Goal: Task Accomplishment & Management: Use online tool/utility

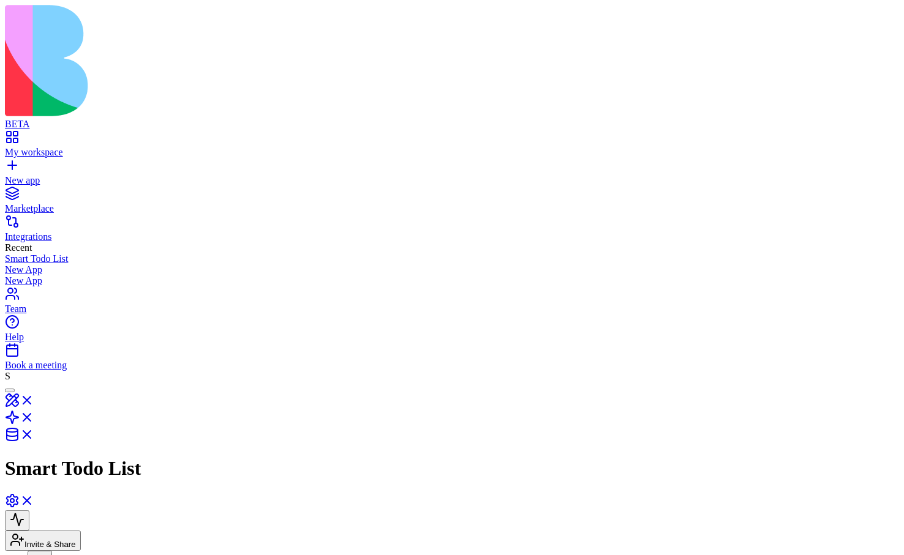
scroll to position [53, 0]
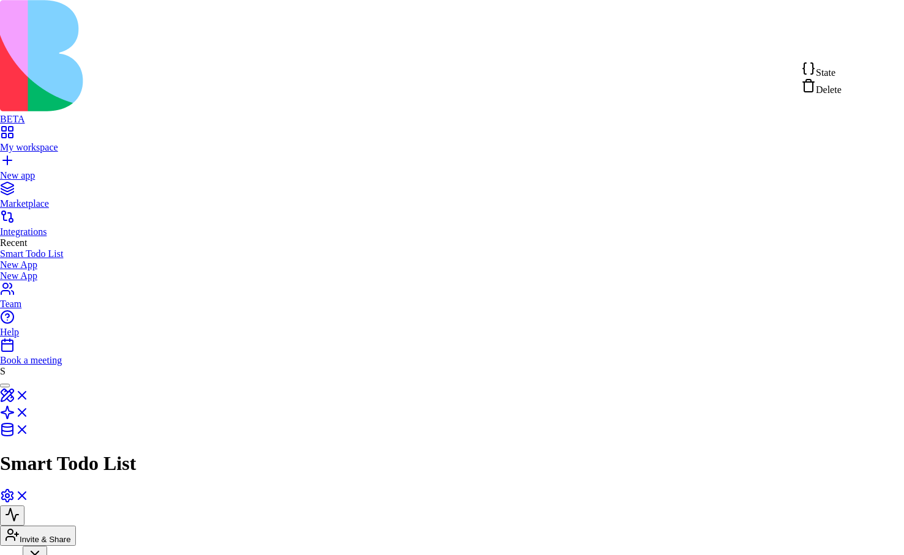
click at [836, 70] on span "State" at bounding box center [826, 72] width 20 height 10
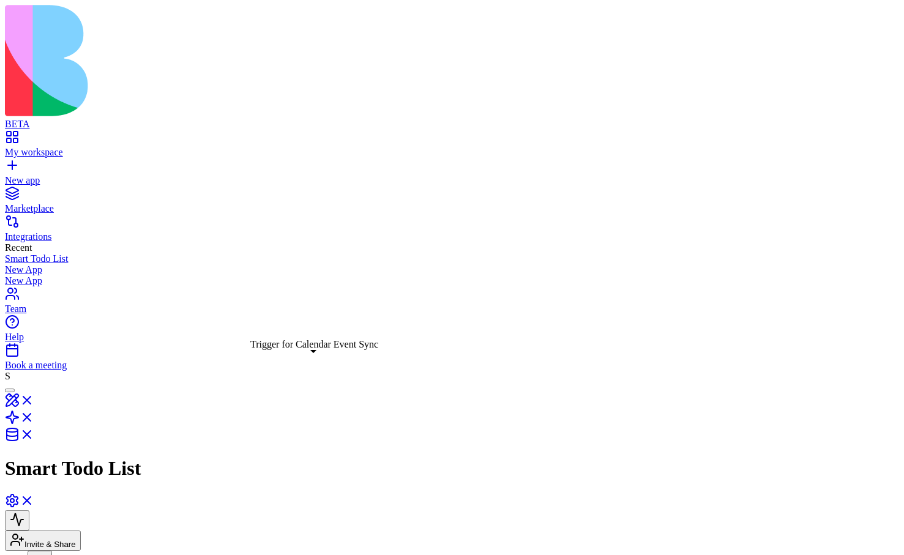
click at [309, 339] on div "Trigger for Calendar Event Sync Trigger for Calendar Event Sync" at bounding box center [314, 344] width 128 height 11
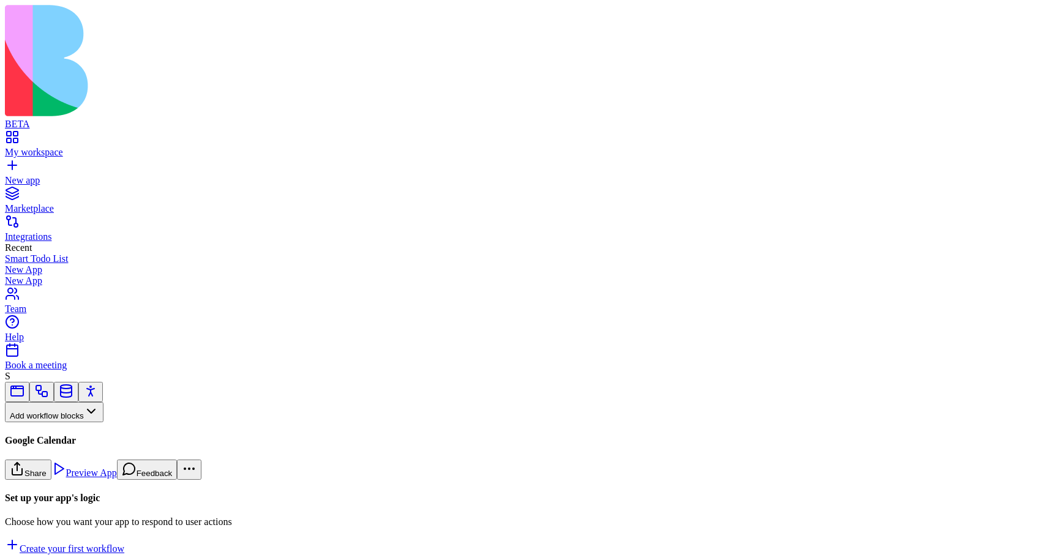
click at [67, 422] on button "Workflows" at bounding box center [36, 432] width 62 height 20
click at [72, 371] on div "Triggers" at bounding box center [65, 364] width 58 height 17
click at [115, 471] on link "GoogleCalendarTrigger" at bounding box center [81, 492] width 153 height 42
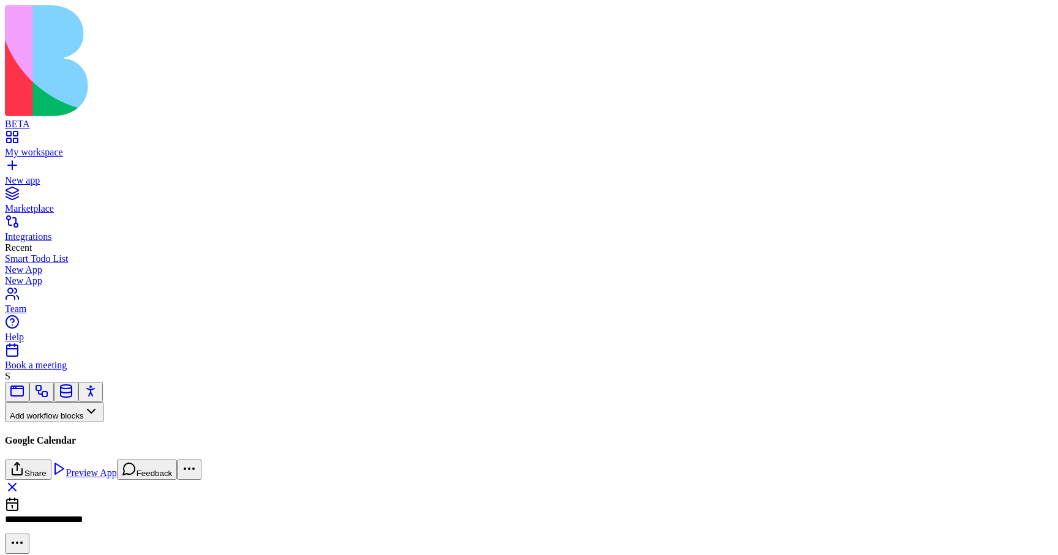
click at [17, 136] on link "My workspace" at bounding box center [529, 147] width 1048 height 22
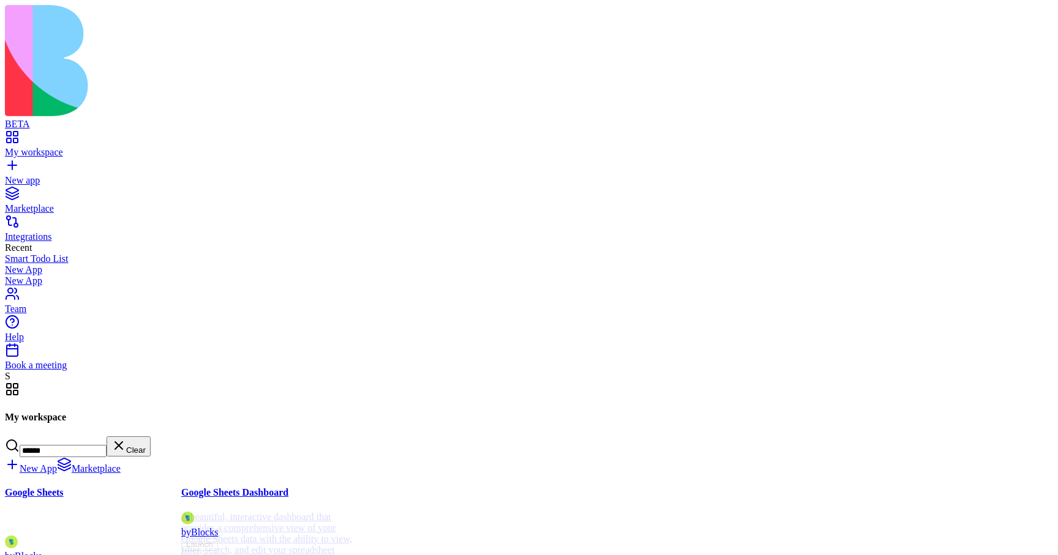
type input "******"
click at [181, 511] on div "Sync and automate spreadsheet data." at bounding box center [93, 523] width 176 height 24
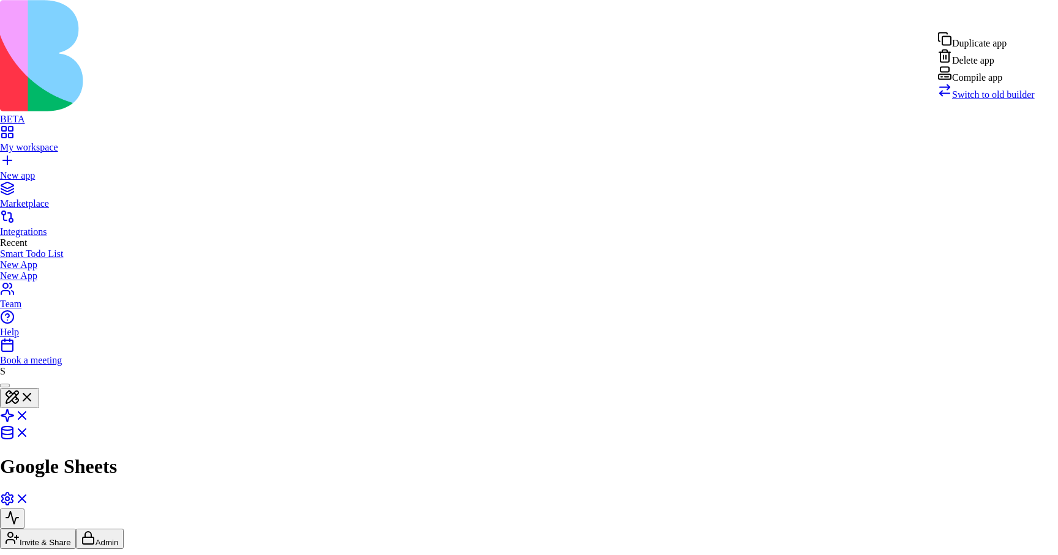
click at [989, 100] on span "Switch to old builder" at bounding box center [993, 94] width 83 height 10
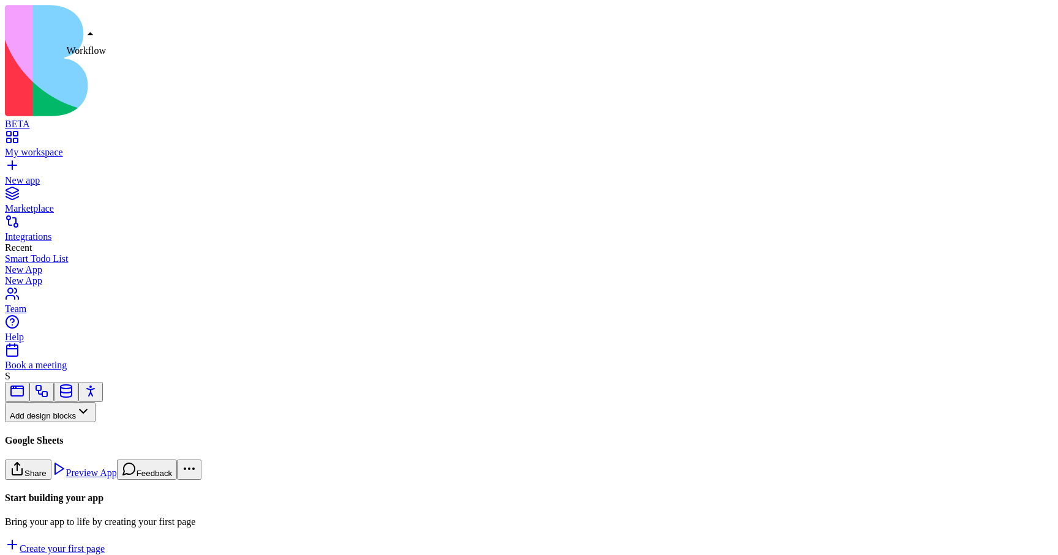
click at [49, 391] on link at bounding box center [41, 395] width 15 height 9
click at [67, 422] on button "Workflows" at bounding box center [36, 432] width 62 height 20
click at [73, 373] on div "Triggers" at bounding box center [65, 364] width 58 height 17
click at [99, 483] on div "GoogleSheetsTrigger" at bounding box center [81, 488] width 153 height 11
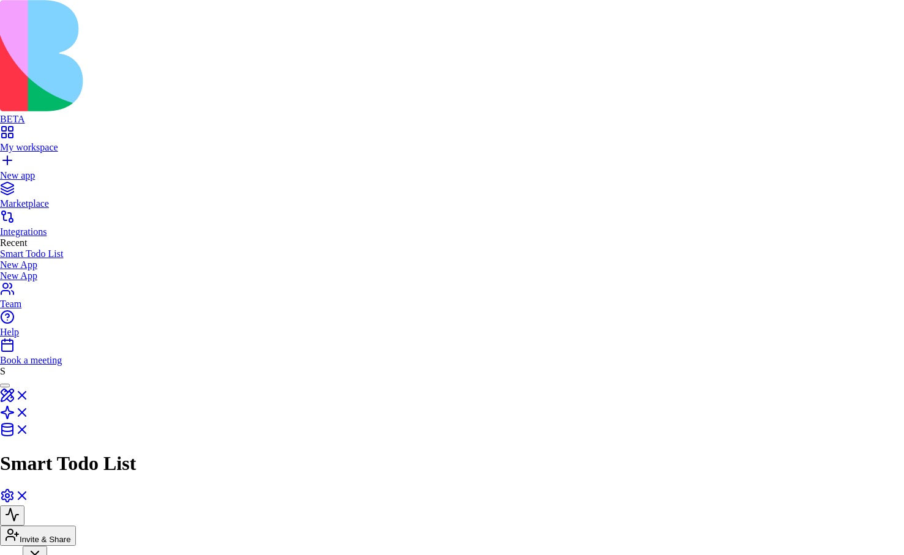
scroll to position [100, 0]
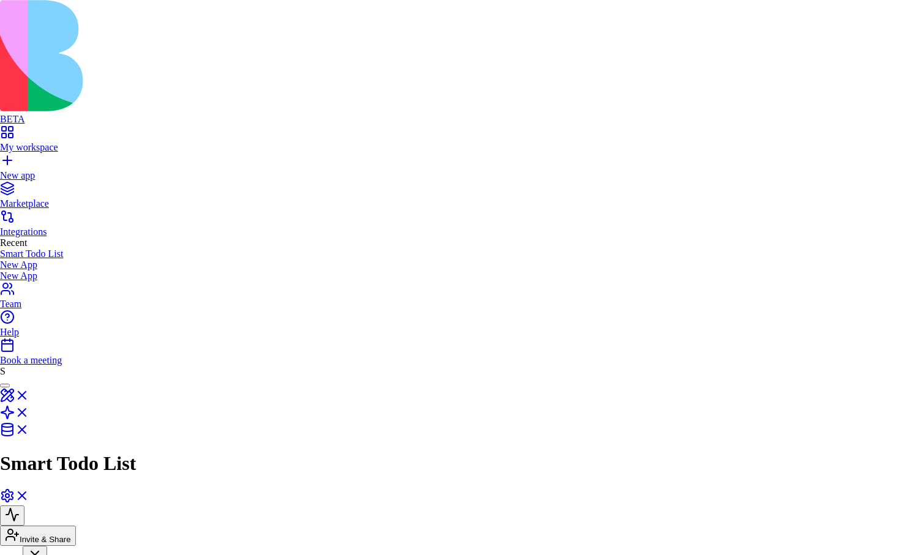
scroll to position [306, 0]
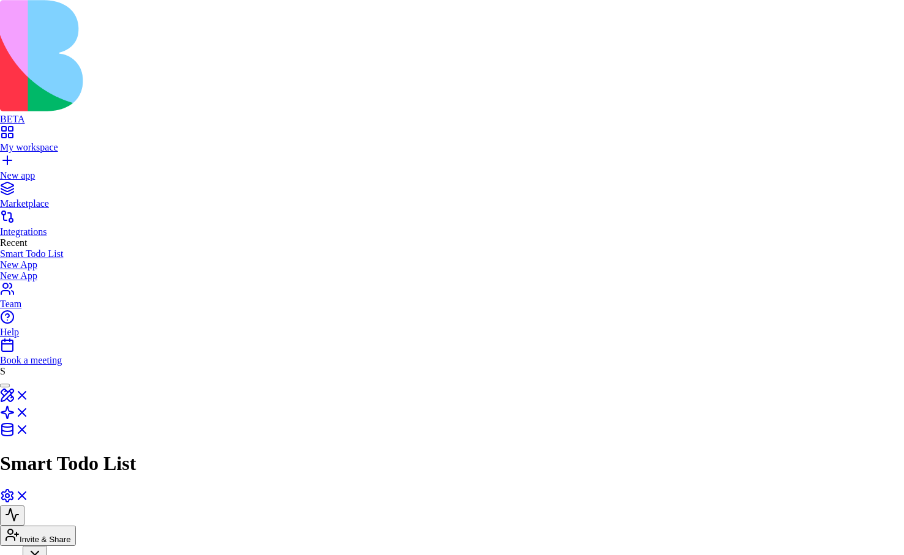
scroll to position [306, 0]
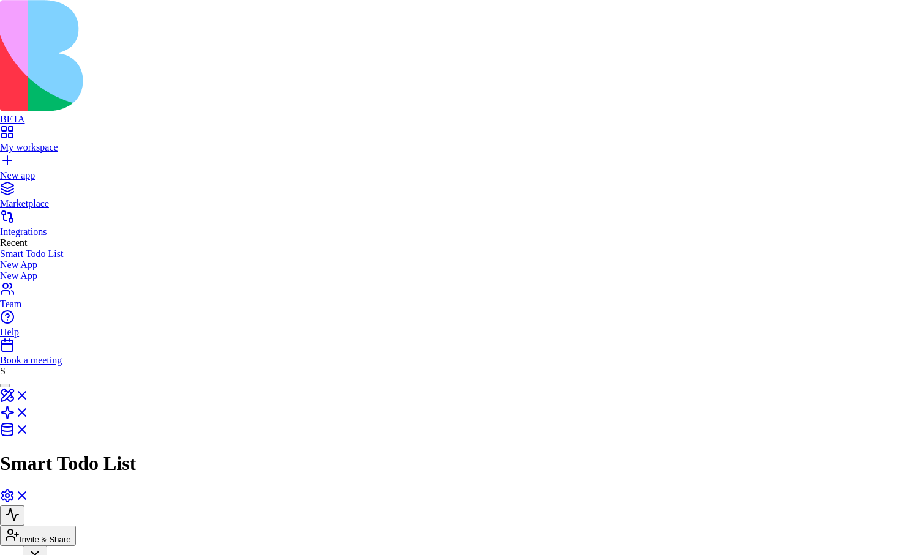
scroll to position [306, 0]
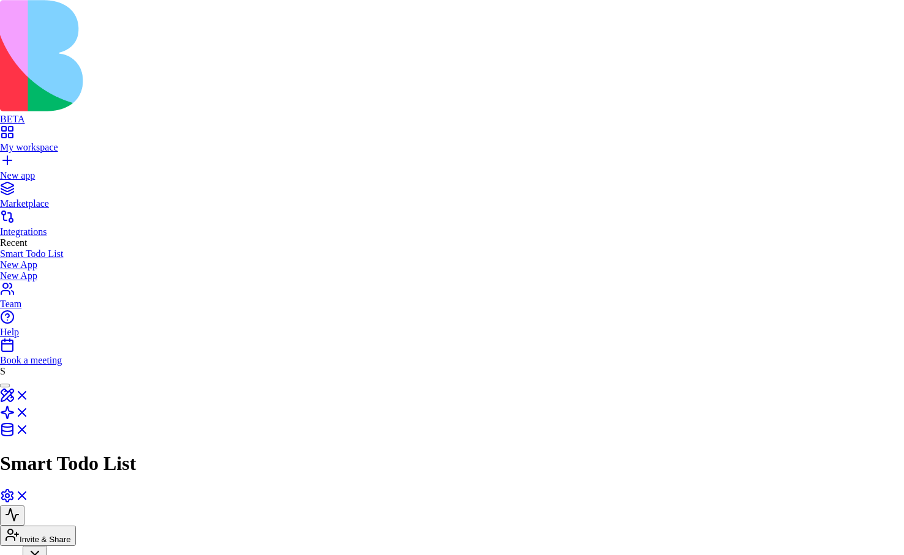
scroll to position [306, 0]
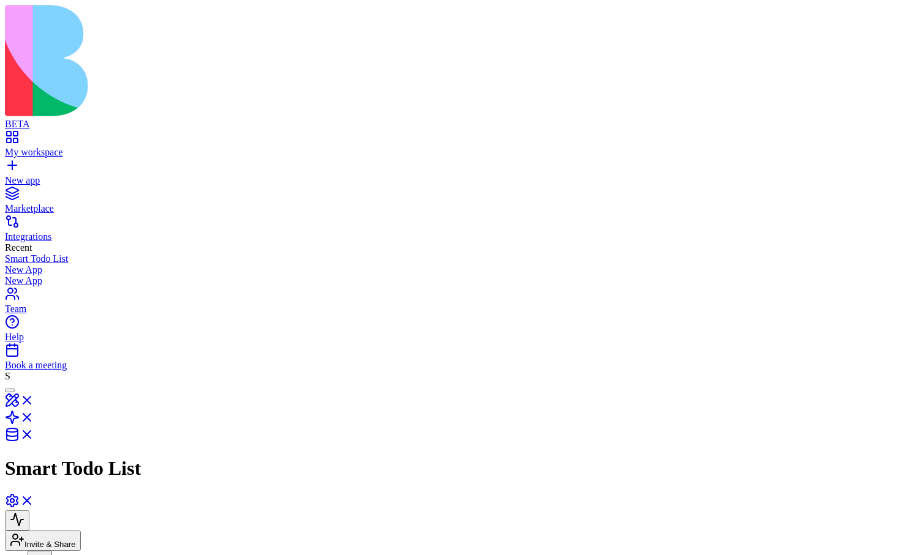
click at [109, 555] on button "button" at bounding box center [96, 566] width 24 height 20
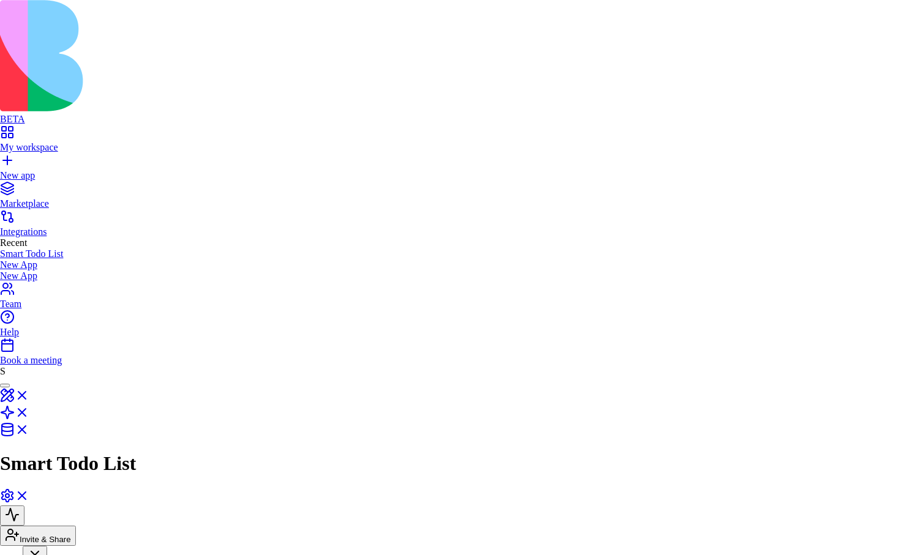
scroll to position [306, 0]
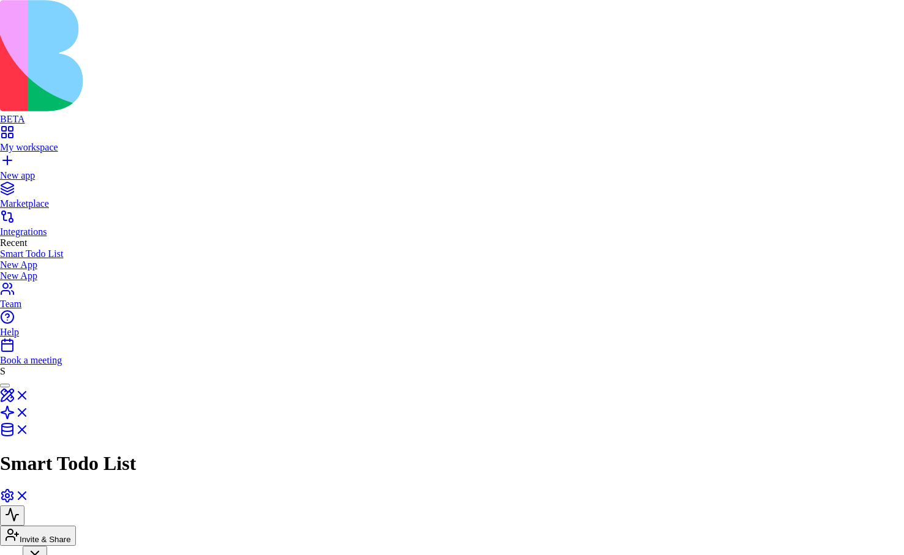
scroll to position [306, 0]
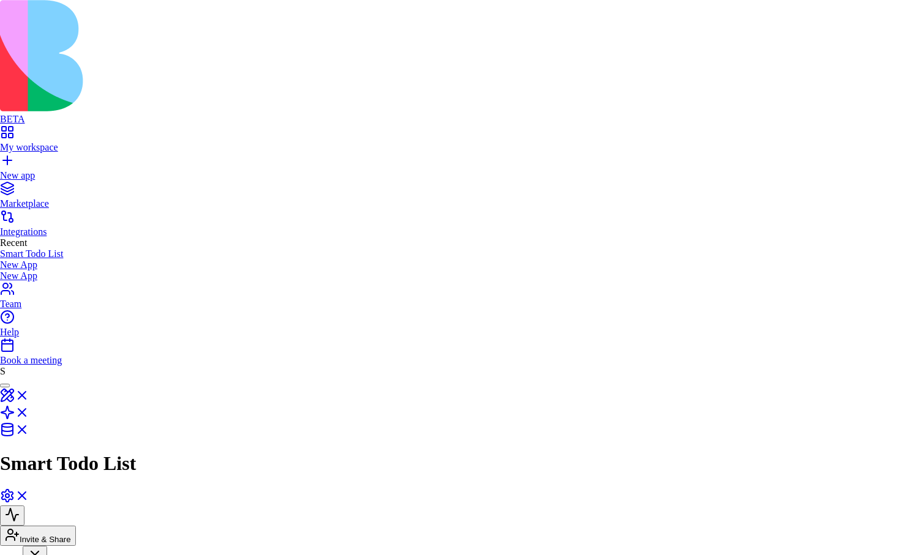
scroll to position [306, 0]
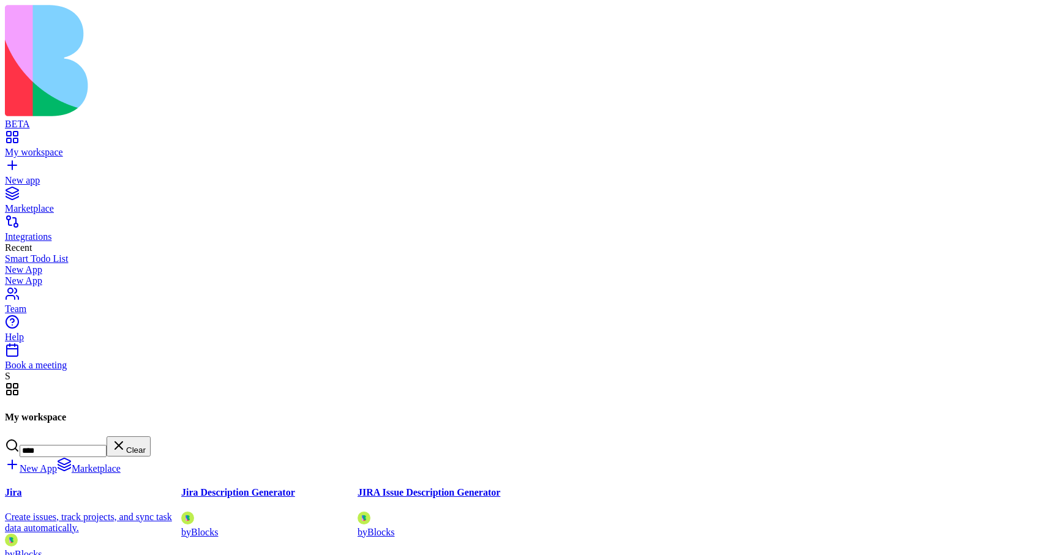
type input "****"
click at [181, 511] on div "Create issues, track projects, and sync task data automatically." at bounding box center [93, 522] width 176 height 22
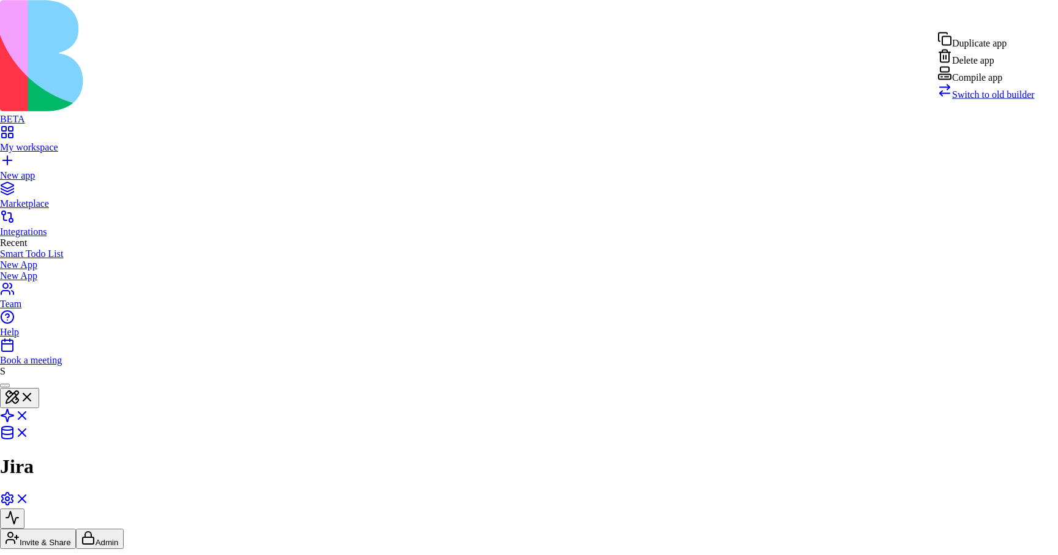
click at [982, 100] on span "Switch to old builder" at bounding box center [993, 94] width 83 height 10
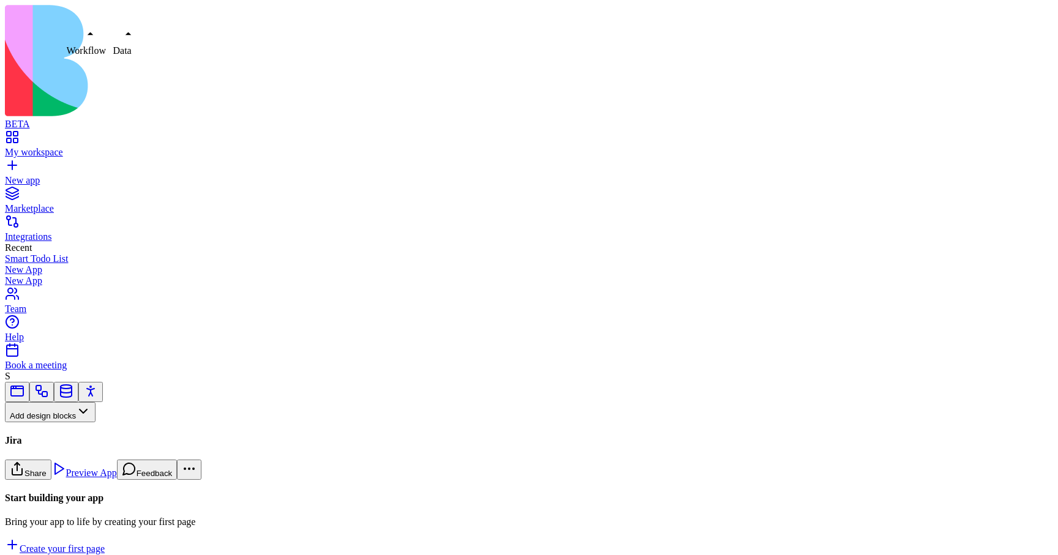
click at [49, 391] on link at bounding box center [41, 395] width 15 height 9
click at [67, 422] on button "Workflows" at bounding box center [36, 432] width 62 height 20
click at [76, 383] on div "Actions" at bounding box center [65, 381] width 58 height 17
click at [103, 471] on link "JiraAction" at bounding box center [81, 492] width 153 height 42
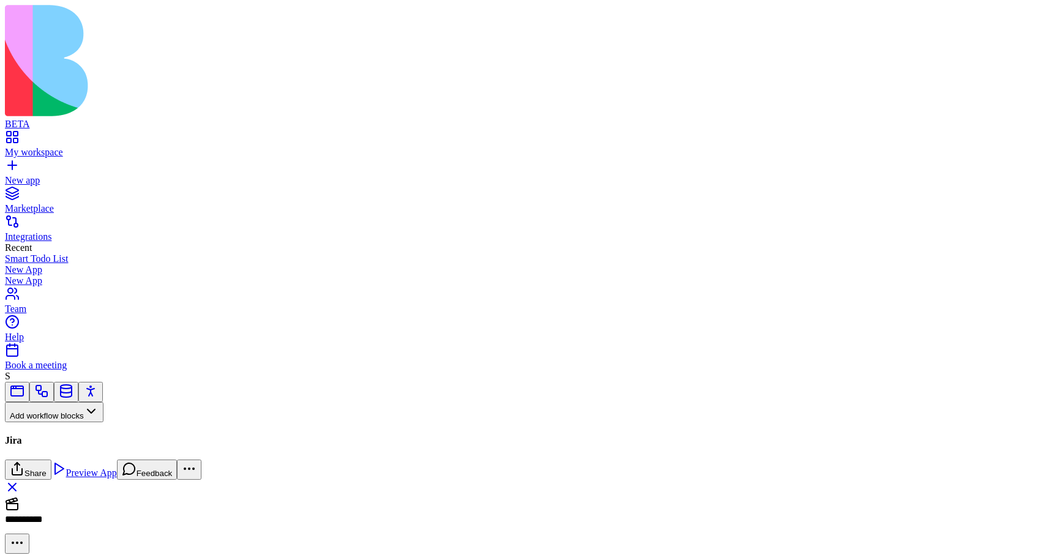
click at [103, 534] on div "ExecuteComposioAction" at bounding box center [81, 539] width 153 height 11
click at [85, 483] on div "JiraAction" at bounding box center [81, 488] width 153 height 11
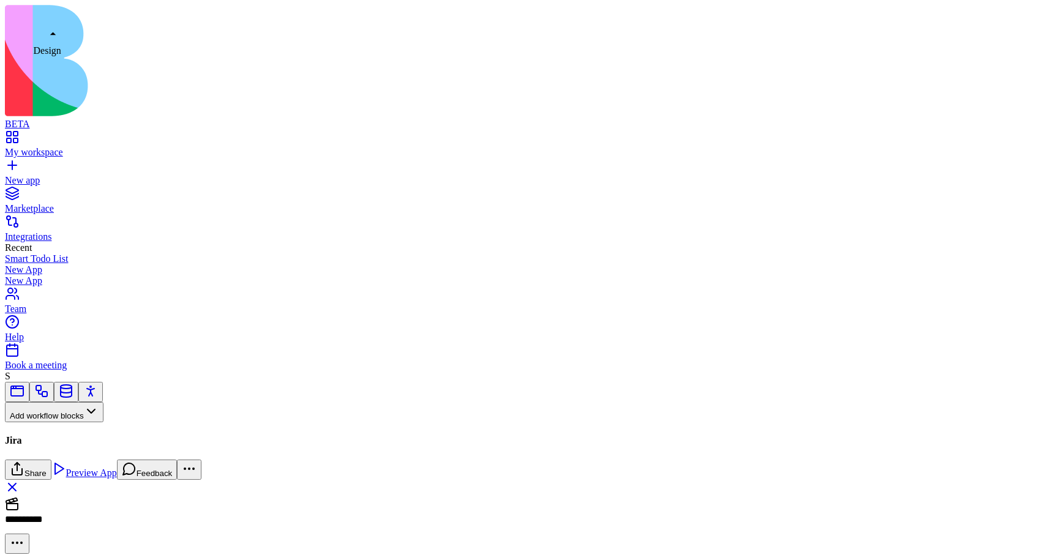
click at [18, 136] on link "My workspace" at bounding box center [529, 147] width 1048 height 22
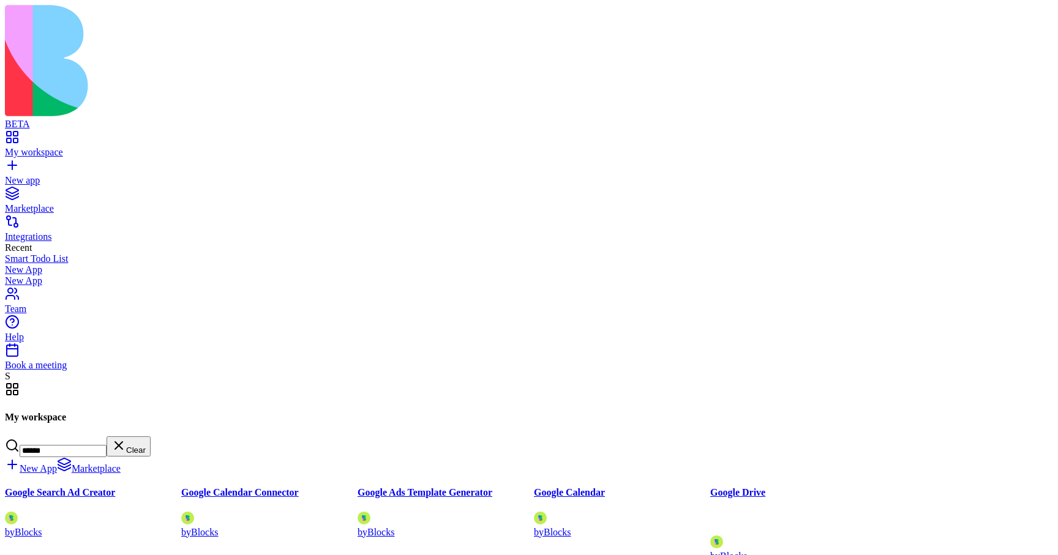
type input "******"
click at [887, 511] on div "Upload, manage, and share files directly within your apps." at bounding box center [798, 523] width 176 height 24
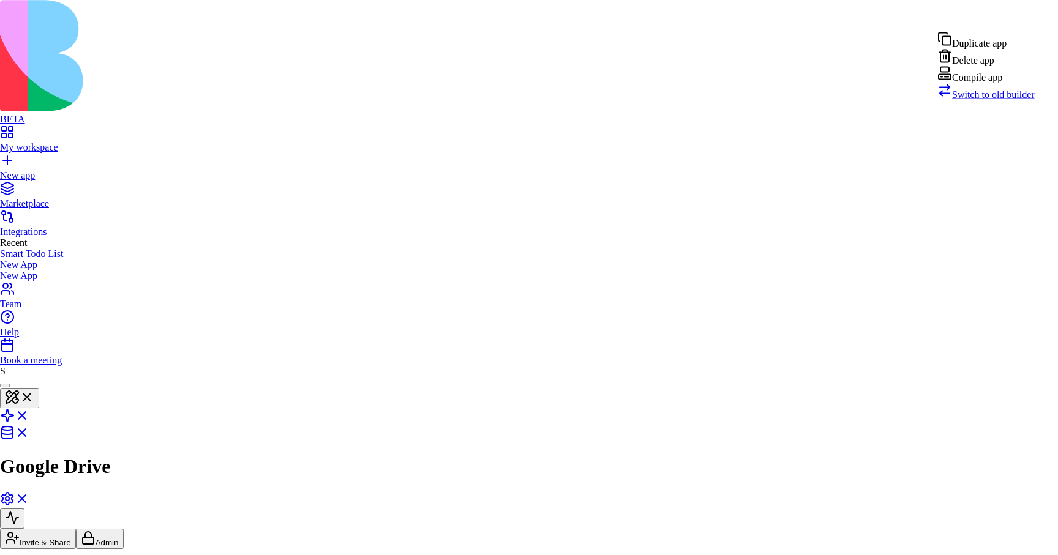
click at [975, 100] on span "Switch to old builder" at bounding box center [993, 94] width 83 height 10
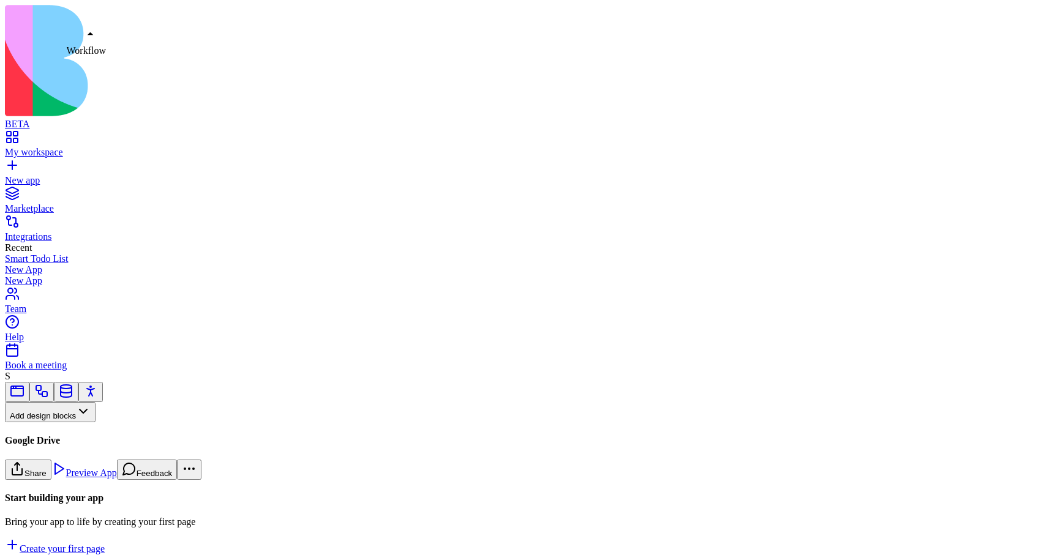
click at [49, 391] on link at bounding box center [41, 395] width 15 height 9
click at [67, 422] on button "Workflows" at bounding box center [36, 432] width 62 height 20
click at [82, 372] on div "Triggers" at bounding box center [65, 364] width 58 height 17
click at [97, 483] on div "GoogleDriveTrigger" at bounding box center [81, 488] width 153 height 11
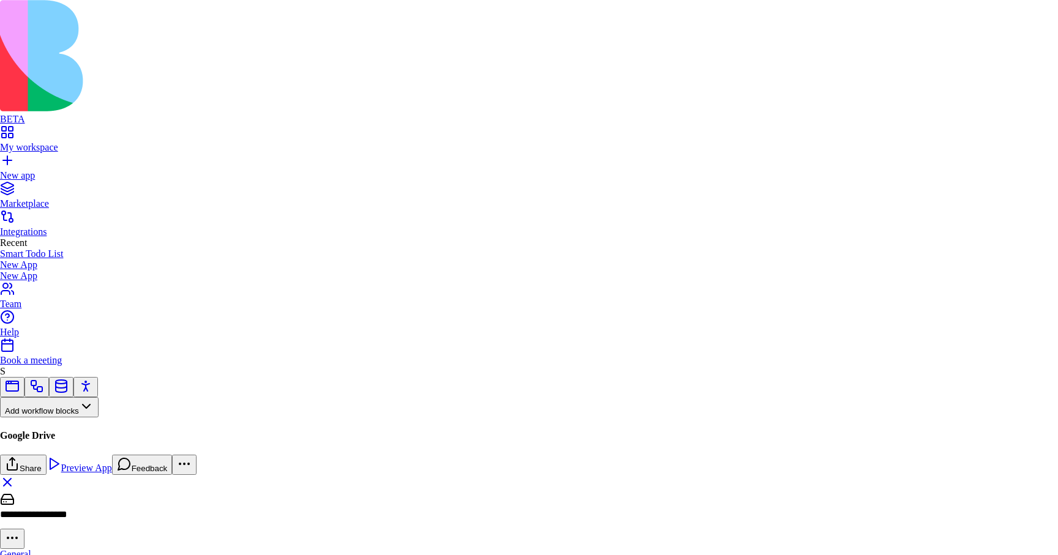
type textarea "**********"
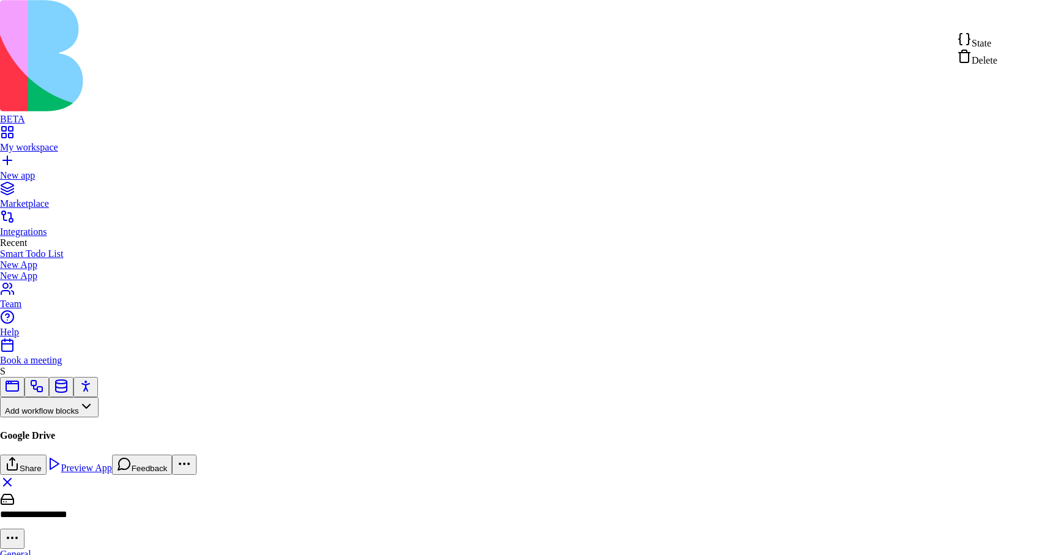
click at [997, 42] on div "State" at bounding box center [977, 40] width 40 height 17
type textarea "**********"
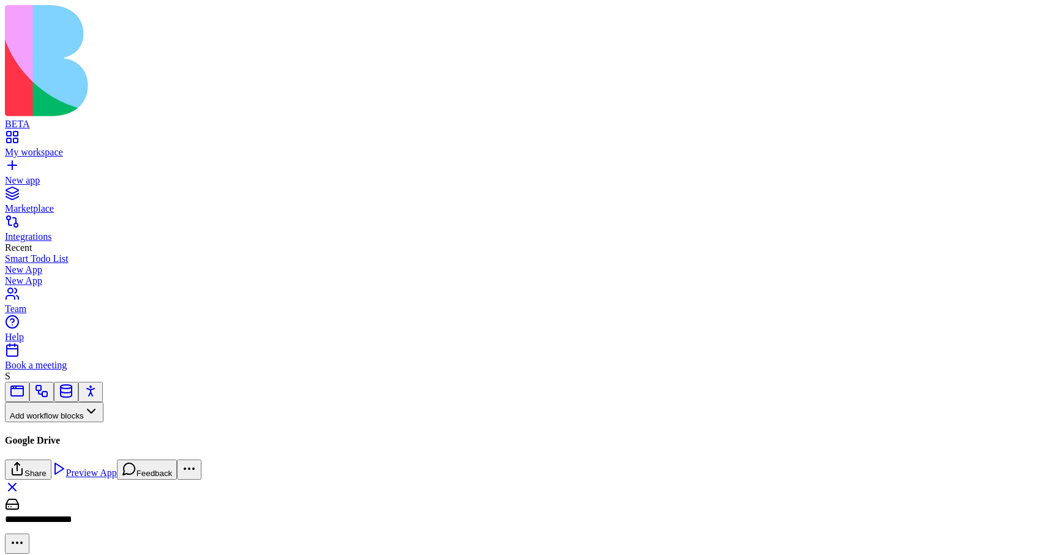
click at [72, 147] on div "My workspace" at bounding box center [529, 152] width 1048 height 11
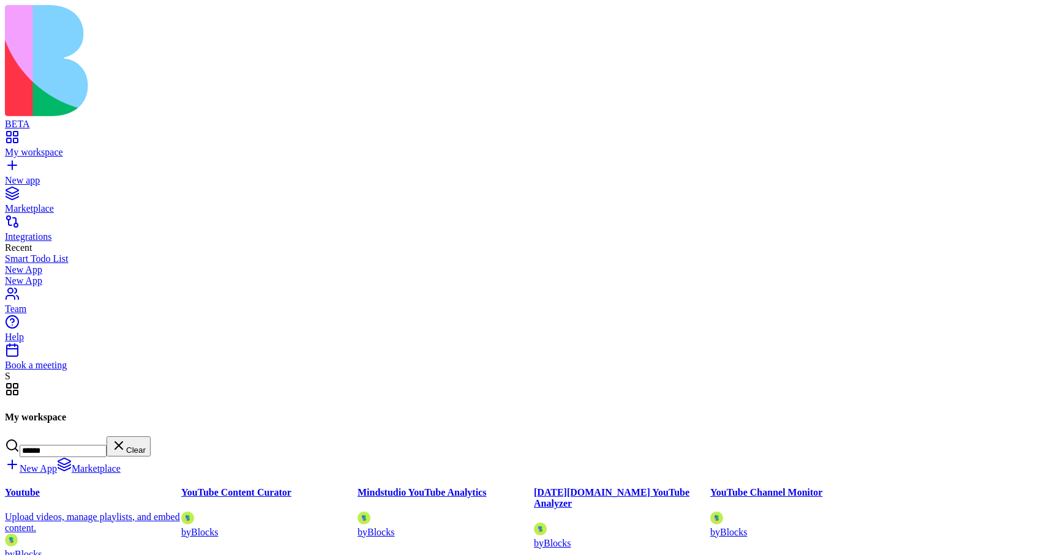
type input "******"
click at [181, 511] on div "Upload videos, manage playlists, and embed content." at bounding box center [93, 522] width 176 height 22
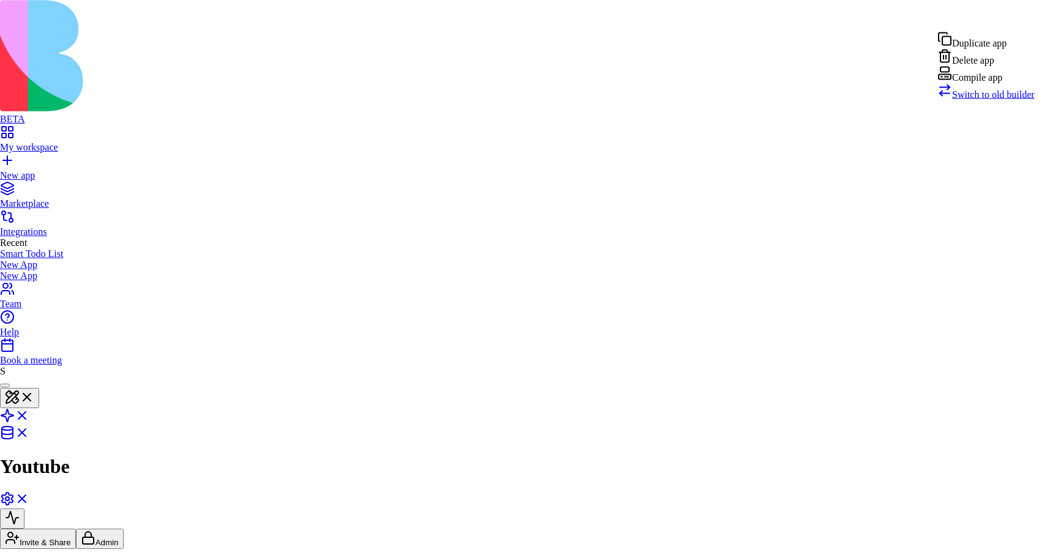
click at [992, 100] on span "Switch to old builder" at bounding box center [993, 94] width 83 height 10
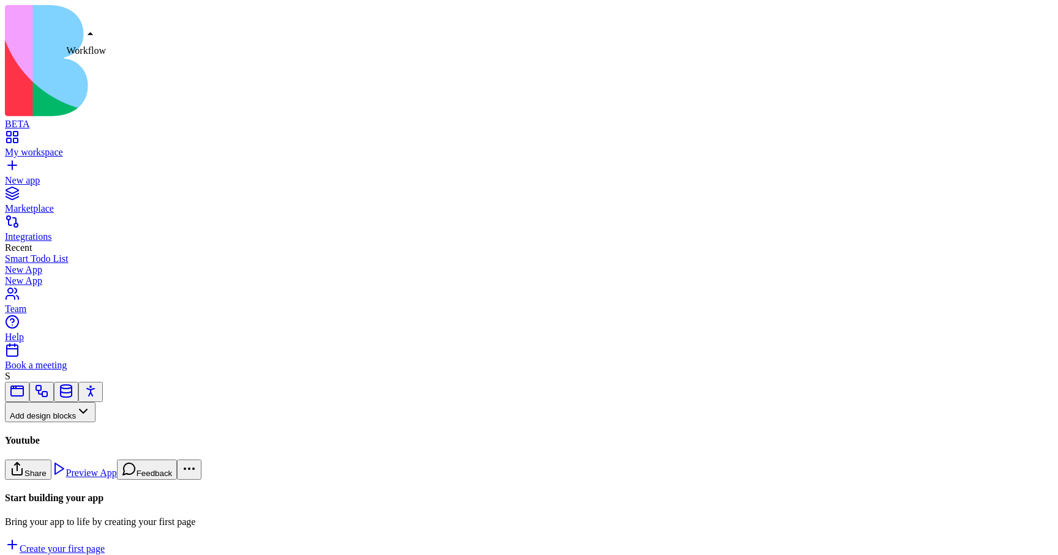
click at [49, 391] on link at bounding box center [41, 395] width 15 height 9
click at [90, 422] on div "Workflows" at bounding box center [81, 442] width 153 height 40
click at [67, 422] on button "Workflows" at bounding box center [36, 432] width 62 height 20
click at [80, 371] on div "Triggers" at bounding box center [65, 364] width 58 height 17
click at [107, 483] on div "YoutubeTrigger" at bounding box center [81, 488] width 153 height 11
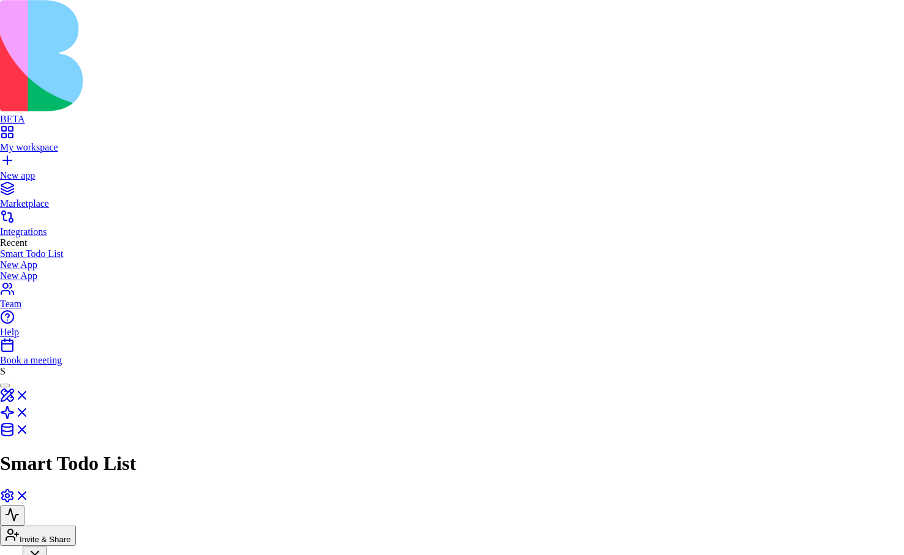
scroll to position [306, 0]
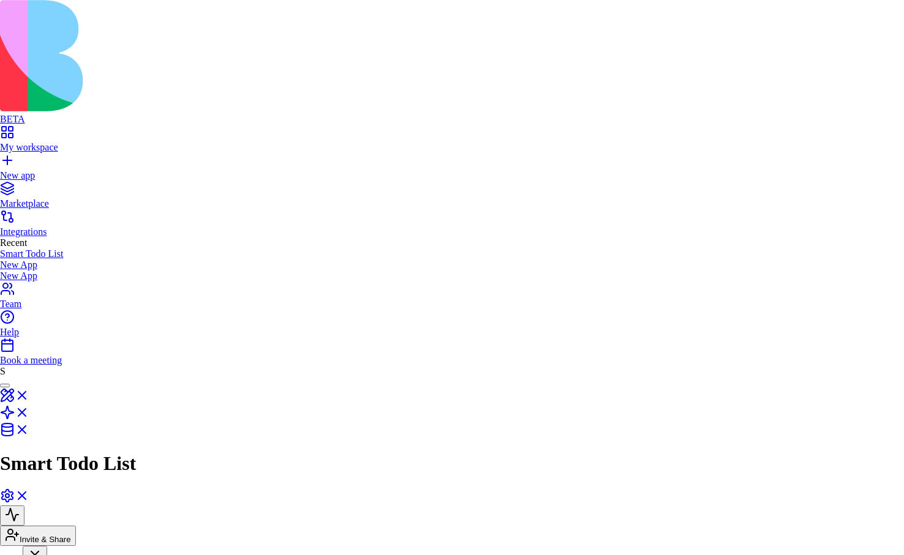
scroll to position [306, 0]
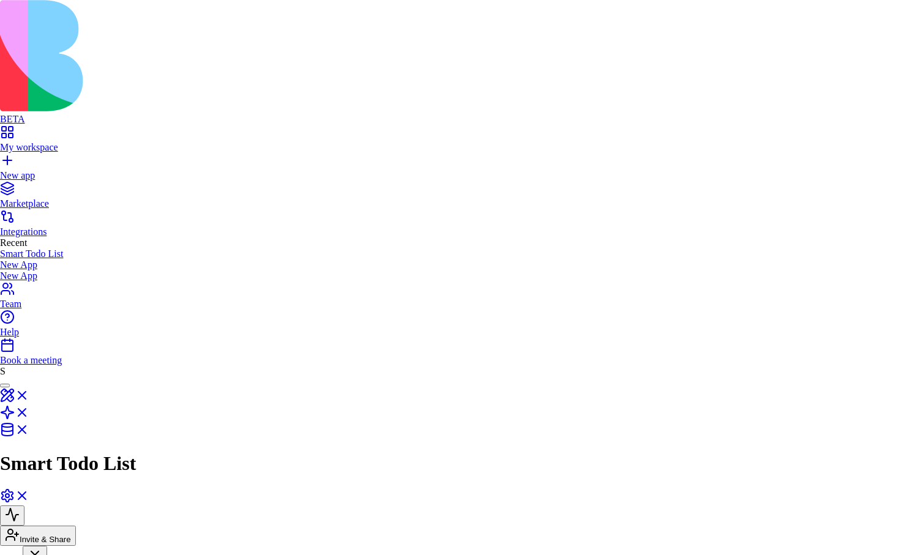
scroll to position [306, 0]
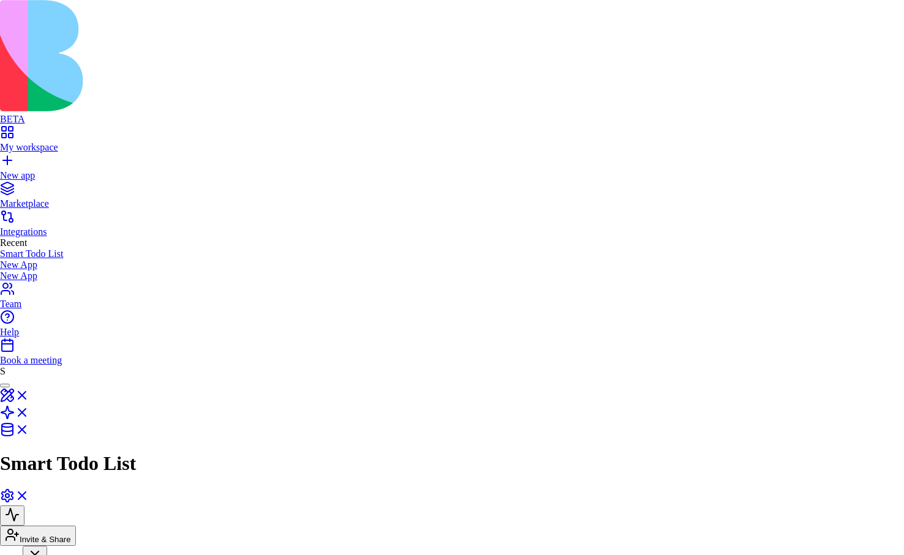
scroll to position [28, 0]
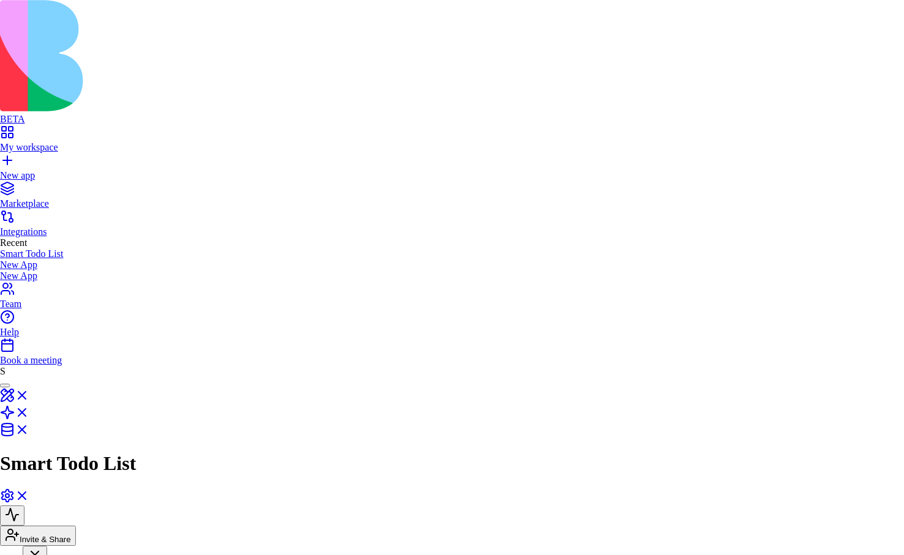
scroll to position [306, 0]
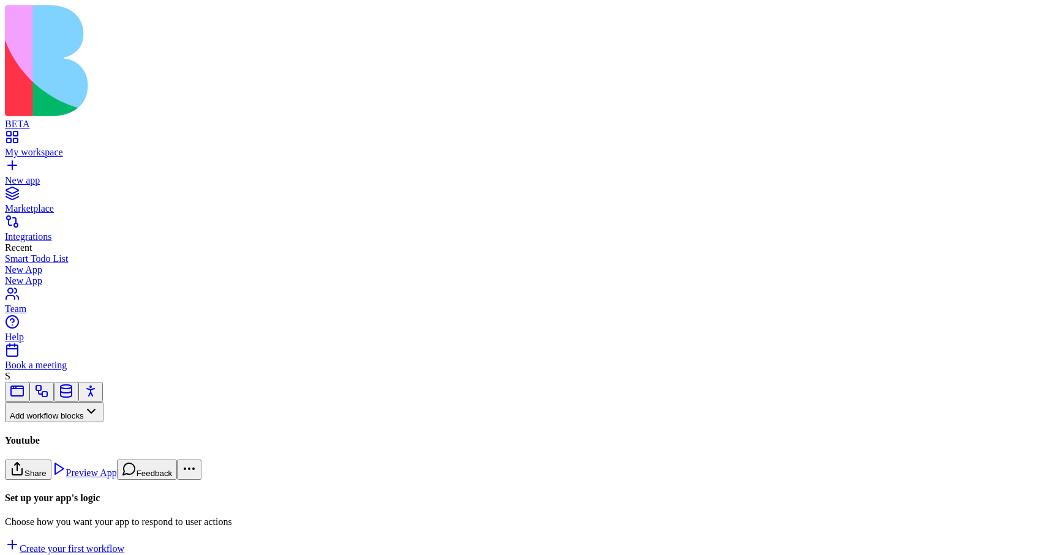
click at [12, 136] on link "My workspace" at bounding box center [529, 147] width 1048 height 22
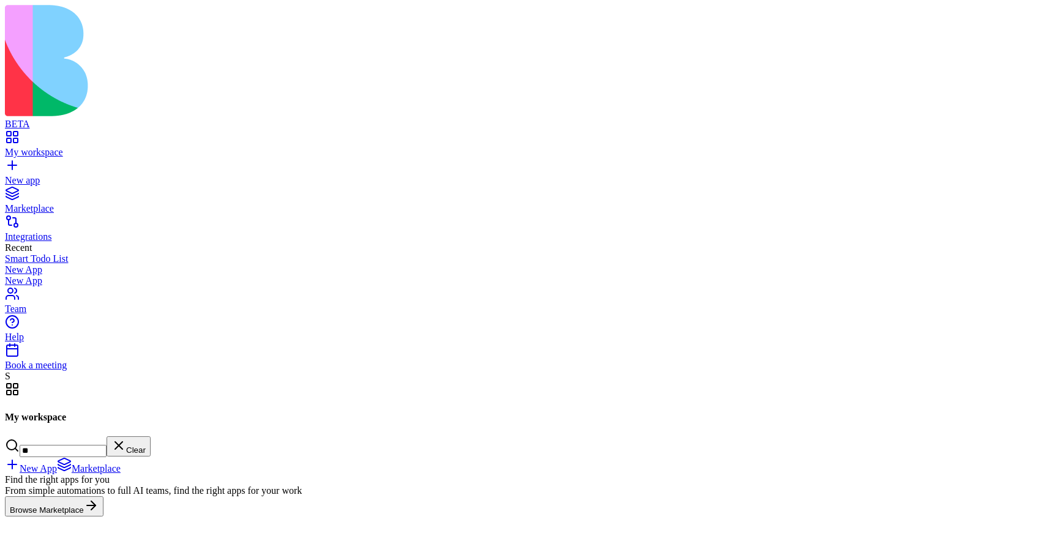
type input "*"
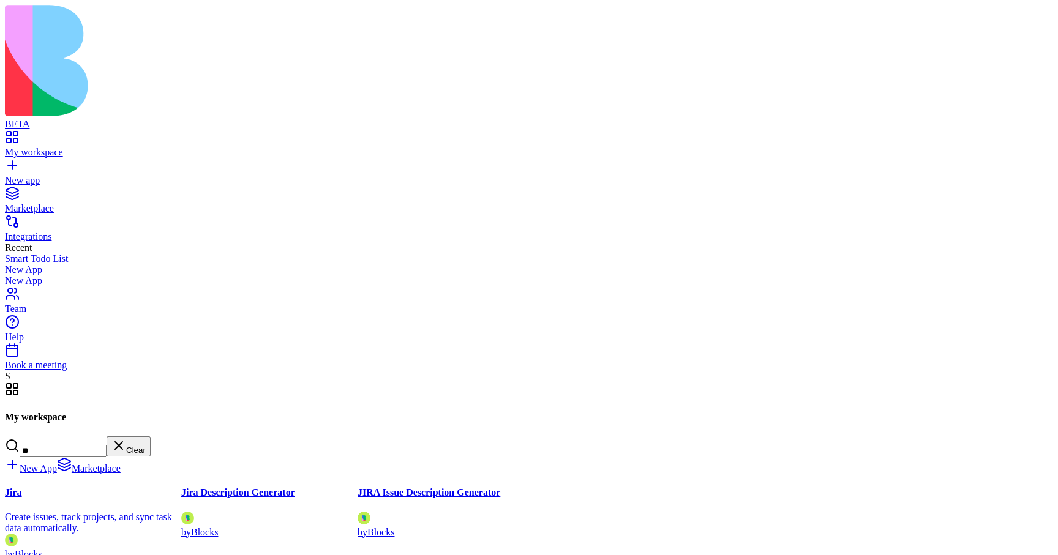
type input "**"
click at [181, 487] on div "Jira Create issues, track projects, and sync task data automatically. by Blocks…" at bounding box center [93, 539] width 176 height 105
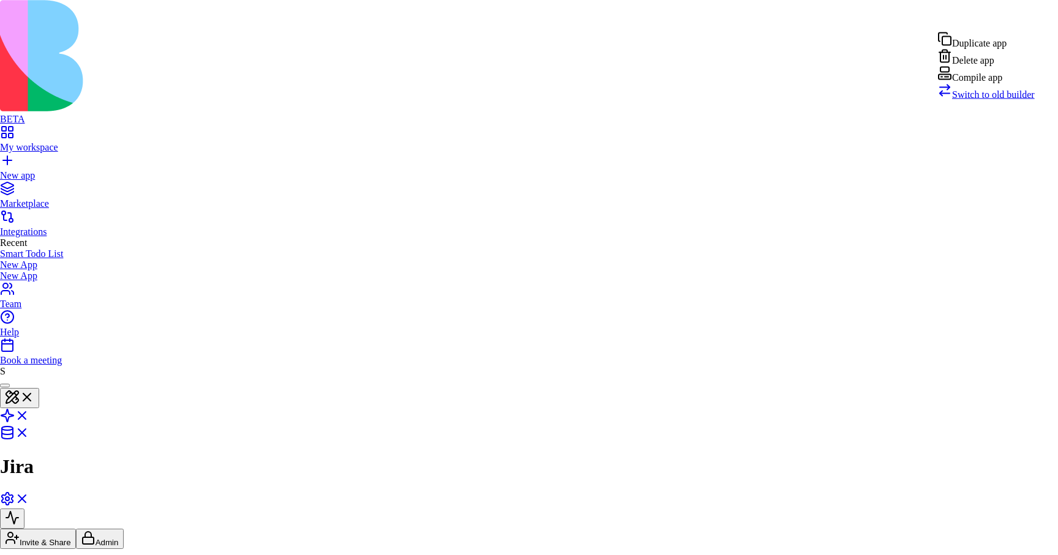
click at [1007, 100] on span "Switch to old builder" at bounding box center [993, 94] width 83 height 10
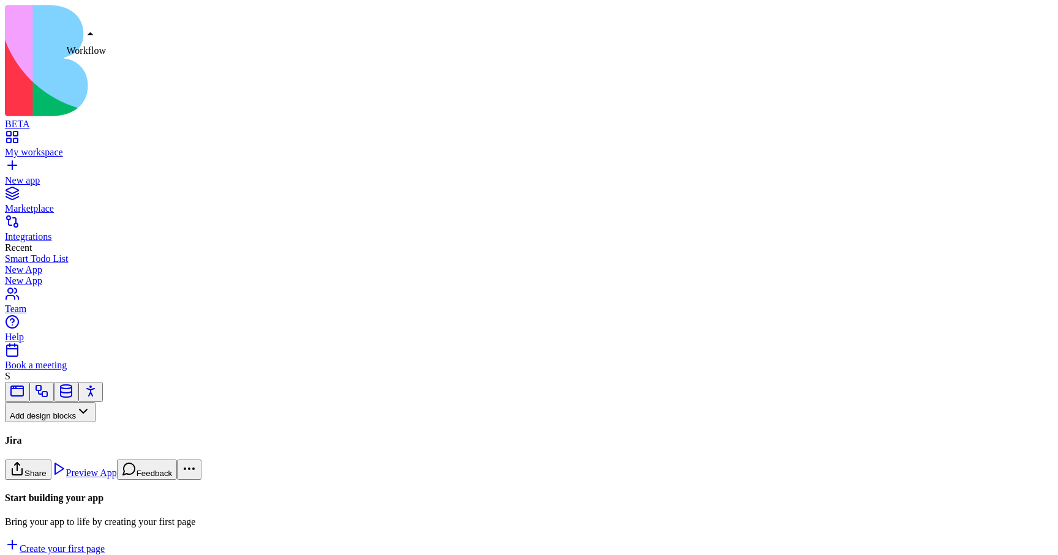
click at [49, 391] on link at bounding box center [41, 395] width 15 height 9
click at [67, 422] on button "Workflows" at bounding box center [36, 432] width 62 height 20
click at [80, 371] on div "Triggers" at bounding box center [65, 364] width 58 height 17
click at [96, 483] on div "JiraTrigger" at bounding box center [81, 488] width 153 height 11
